Goal: Information Seeking & Learning: Learn about a topic

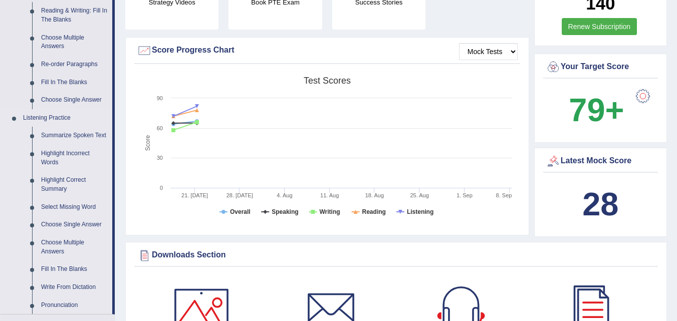
scroll to position [351, 0]
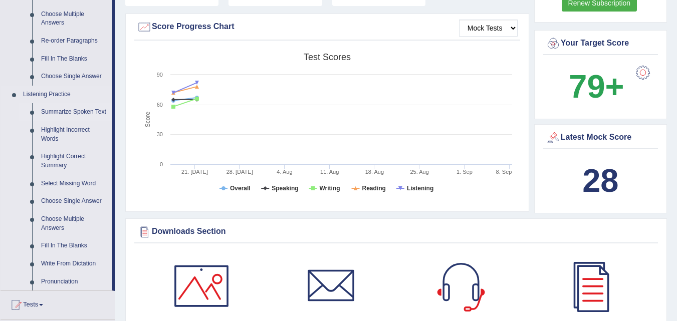
click at [82, 109] on link "Summarize Spoken Text" at bounding box center [75, 112] width 76 height 18
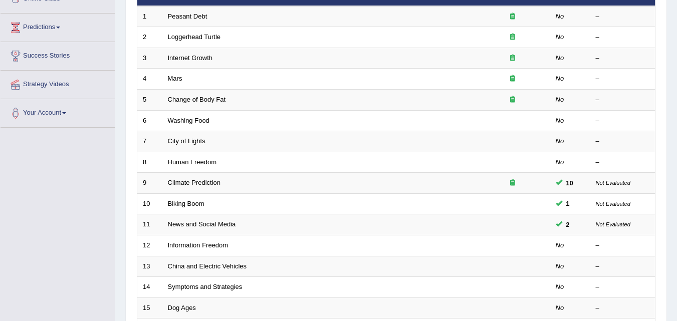
scroll to position [201, 0]
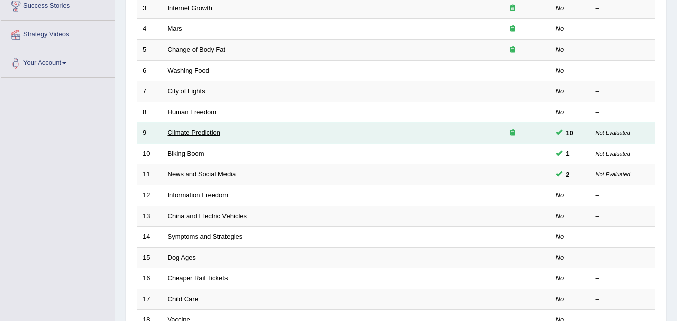
click at [203, 131] on link "Climate Prediction" at bounding box center [194, 133] width 53 height 8
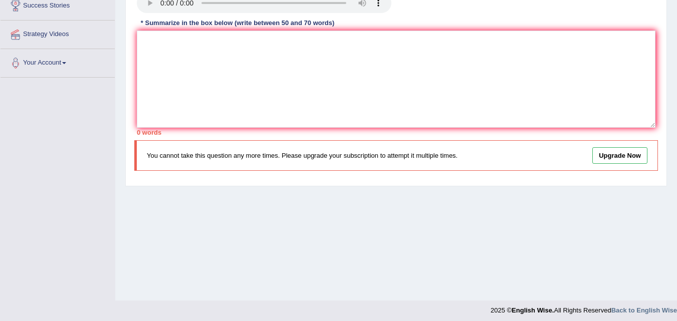
click at [608, 158] on link "Upgrade Now" at bounding box center [620, 155] width 55 height 17
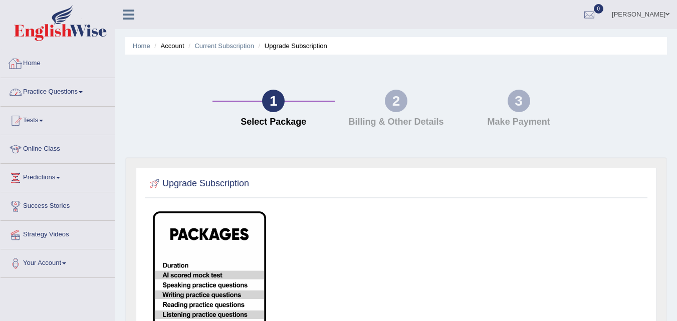
click at [24, 90] on link "Practice Questions" at bounding box center [58, 90] width 114 height 25
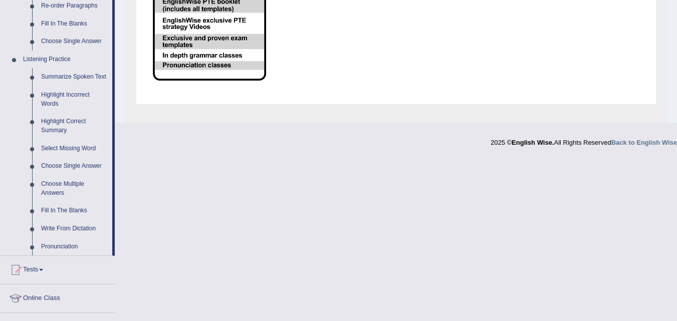
scroll to position [401, 0]
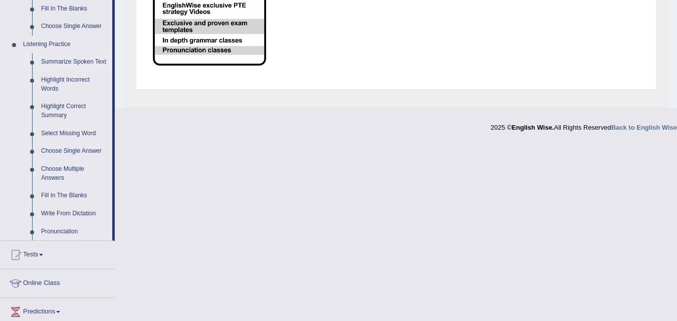
click at [99, 61] on link "Summarize Spoken Text" at bounding box center [75, 62] width 76 height 18
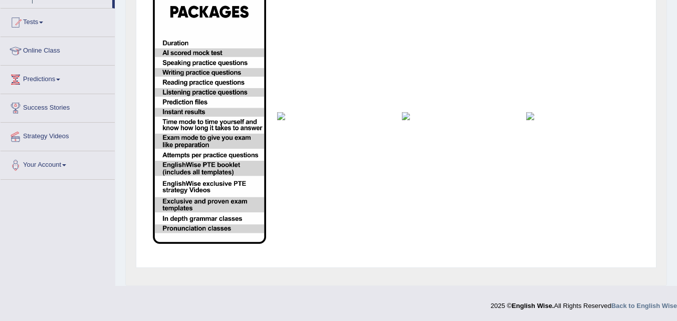
scroll to position [165, 0]
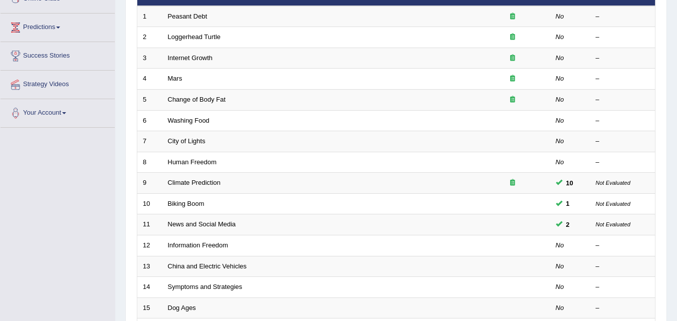
scroll to position [100, 0]
